Goal: Information Seeking & Learning: Understand process/instructions

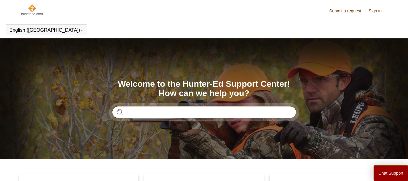
click at [149, 115] on input "Search" at bounding box center [204, 112] width 184 height 12
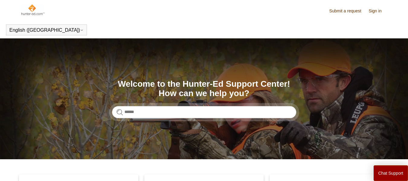
click at [339, 12] on link "Submit a request" at bounding box center [348, 11] width 38 height 6
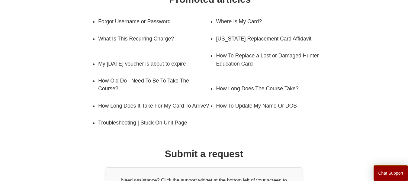
scroll to position [116, 0]
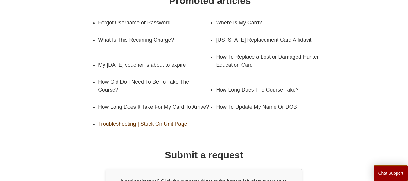
click at [167, 120] on link "Troubleshooting | Stuck On Unit Page" at bounding box center [149, 123] width 103 height 17
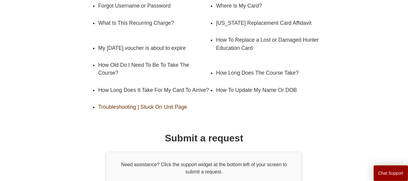
scroll to position [108, 0]
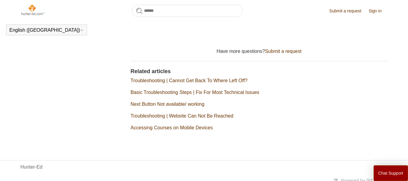
scroll to position [348, 0]
